Goal: Transaction & Acquisition: Purchase product/service

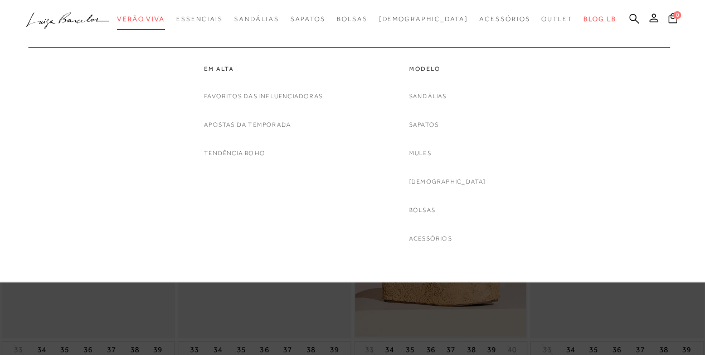
click at [155, 13] on link "Verão Viva" at bounding box center [141, 19] width 48 height 21
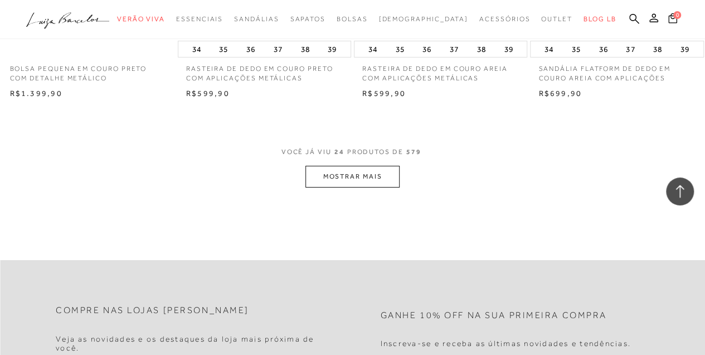
scroll to position [2082, 0]
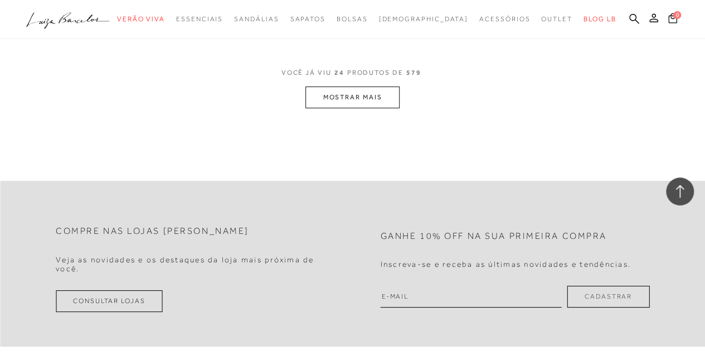
click at [372, 86] on button "MOSTRAR MAIS" at bounding box center [353, 97] width 94 height 22
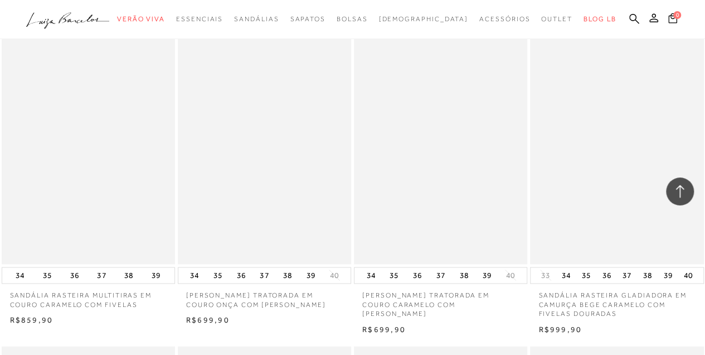
scroll to position [3048, 0]
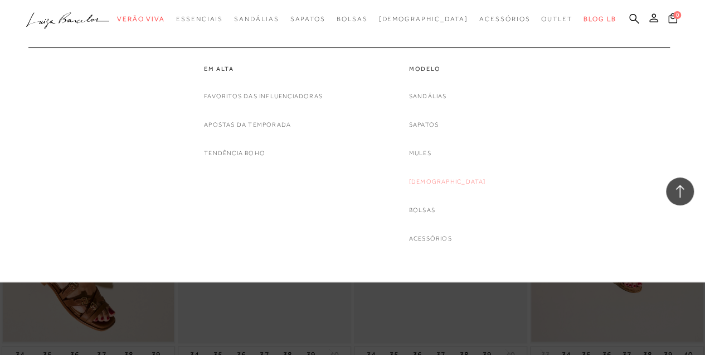
click at [446, 180] on link "[DEMOGRAPHIC_DATA]" at bounding box center [447, 182] width 77 height 12
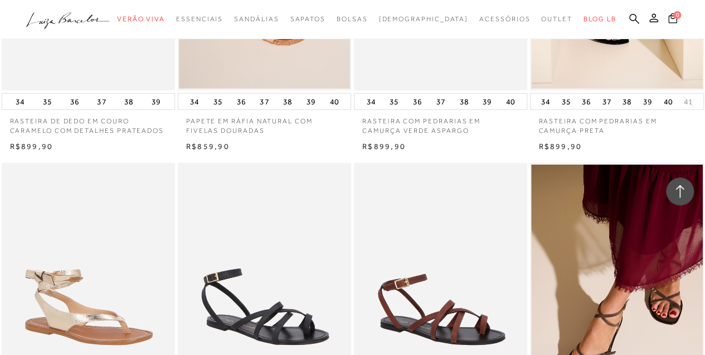
scroll to position [1747, 0]
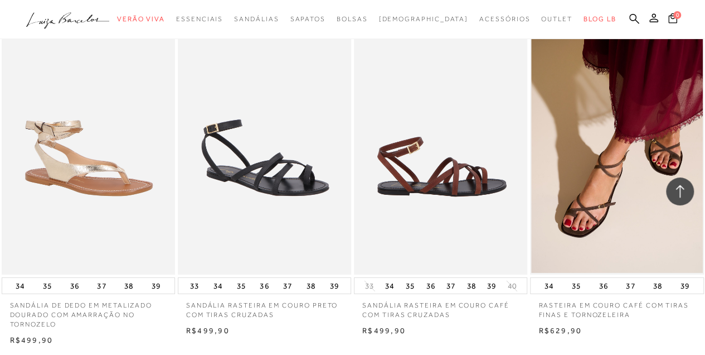
click at [463, 196] on img at bounding box center [441, 144] width 172 height 260
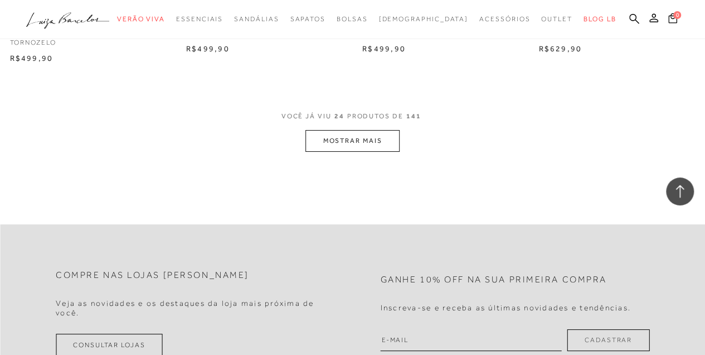
scroll to position [2029, 0]
click at [349, 135] on button "MOSTRAR MAIS" at bounding box center [353, 140] width 94 height 22
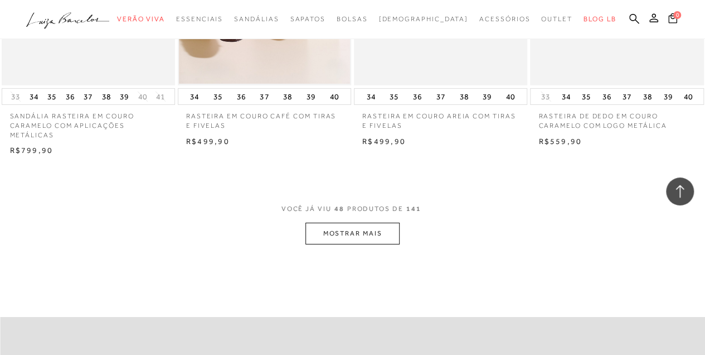
scroll to position [4037, 0]
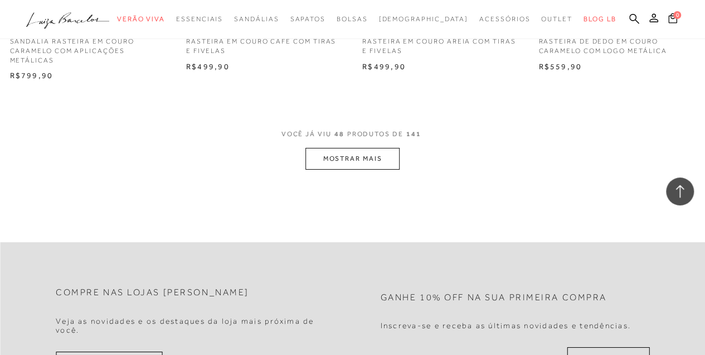
click at [374, 158] on button "MOSTRAR MAIS" at bounding box center [353, 159] width 94 height 22
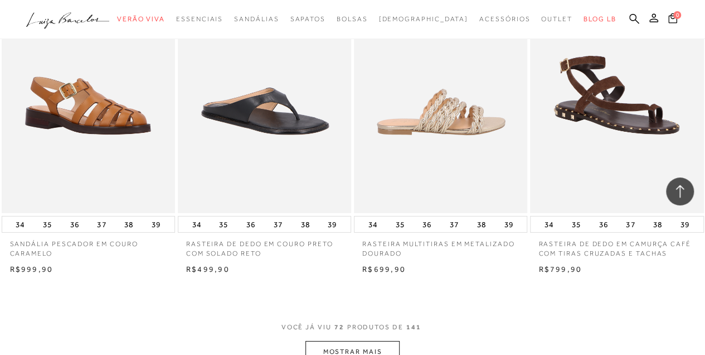
scroll to position [6027, 0]
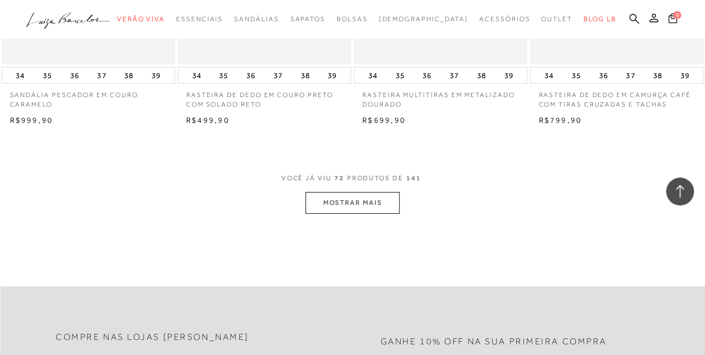
click at [351, 206] on button "MOSTRAR MAIS" at bounding box center [353, 203] width 94 height 22
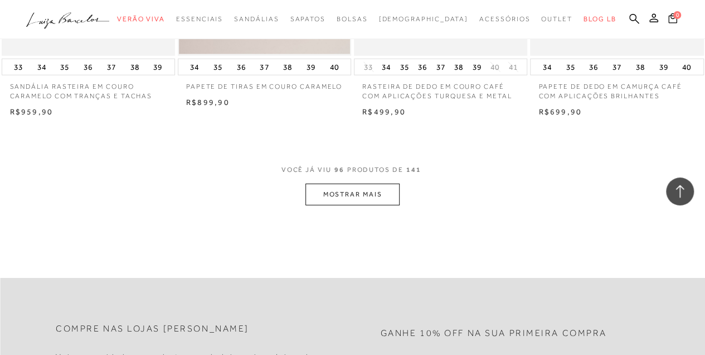
scroll to position [8072, 0]
click at [369, 183] on button "MOSTRAR MAIS" at bounding box center [353, 193] width 94 height 22
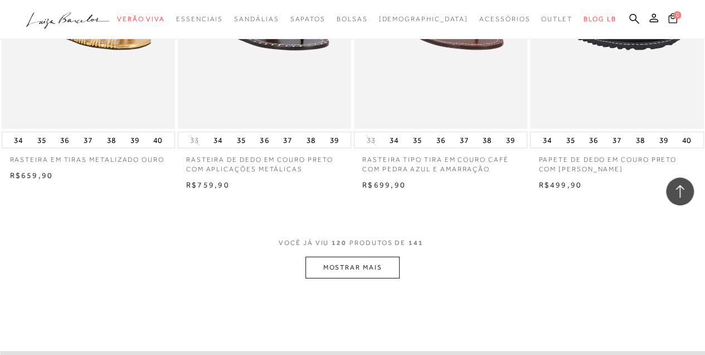
scroll to position [10154, 0]
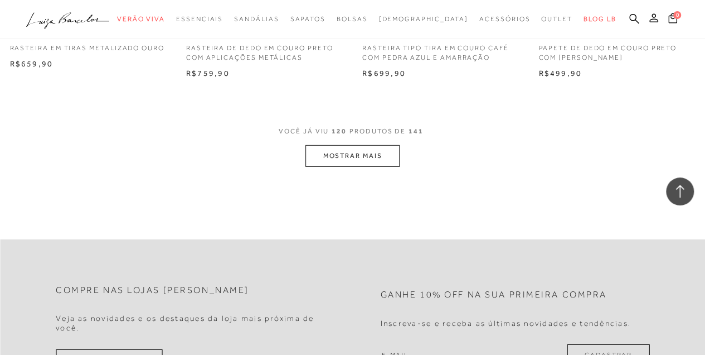
click at [496, 249] on div "Compre nas lojas [PERSON_NAME] as novidades e os destaques da loja mais próxima…" at bounding box center [352, 322] width 705 height 166
click at [635, 18] on icon at bounding box center [635, 18] width 10 height 11
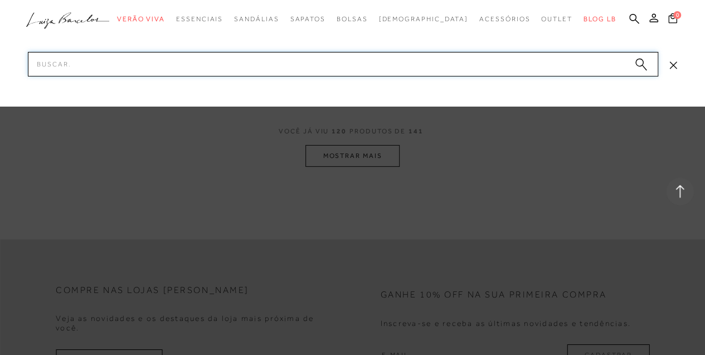
click at [588, 60] on input "Pesquisar" at bounding box center [343, 64] width 631 height 25
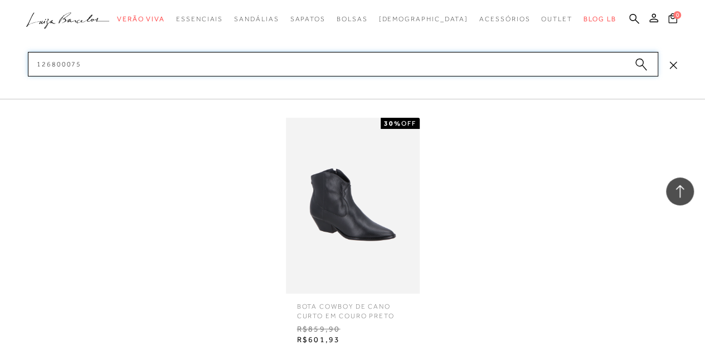
scroll to position [10303, 0]
type input "126800075"
